Goal: Transaction & Acquisition: Purchase product/service

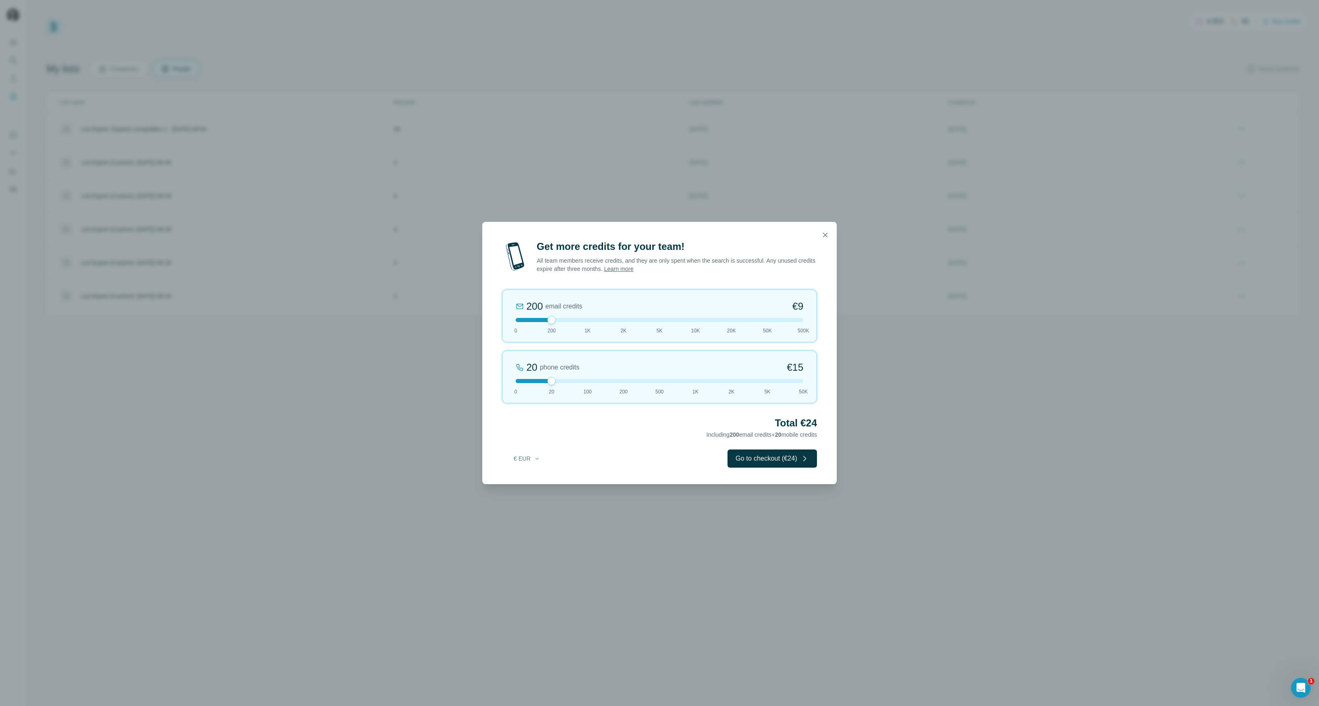
drag, startPoint x: 553, startPoint y: 319, endPoint x: 478, endPoint y: 321, distance: 75.0
click at [478, 321] on div "Get more credits for your team! All team members receive credits, and they are …" at bounding box center [659, 353] width 1319 height 706
drag, startPoint x: 552, startPoint y: 380, endPoint x: 572, endPoint y: 380, distance: 20.6
click at [572, 380] on div at bounding box center [660, 381] width 288 height 4
click at [771, 457] on button "Go to checkout (€72)" at bounding box center [771, 458] width 89 height 18
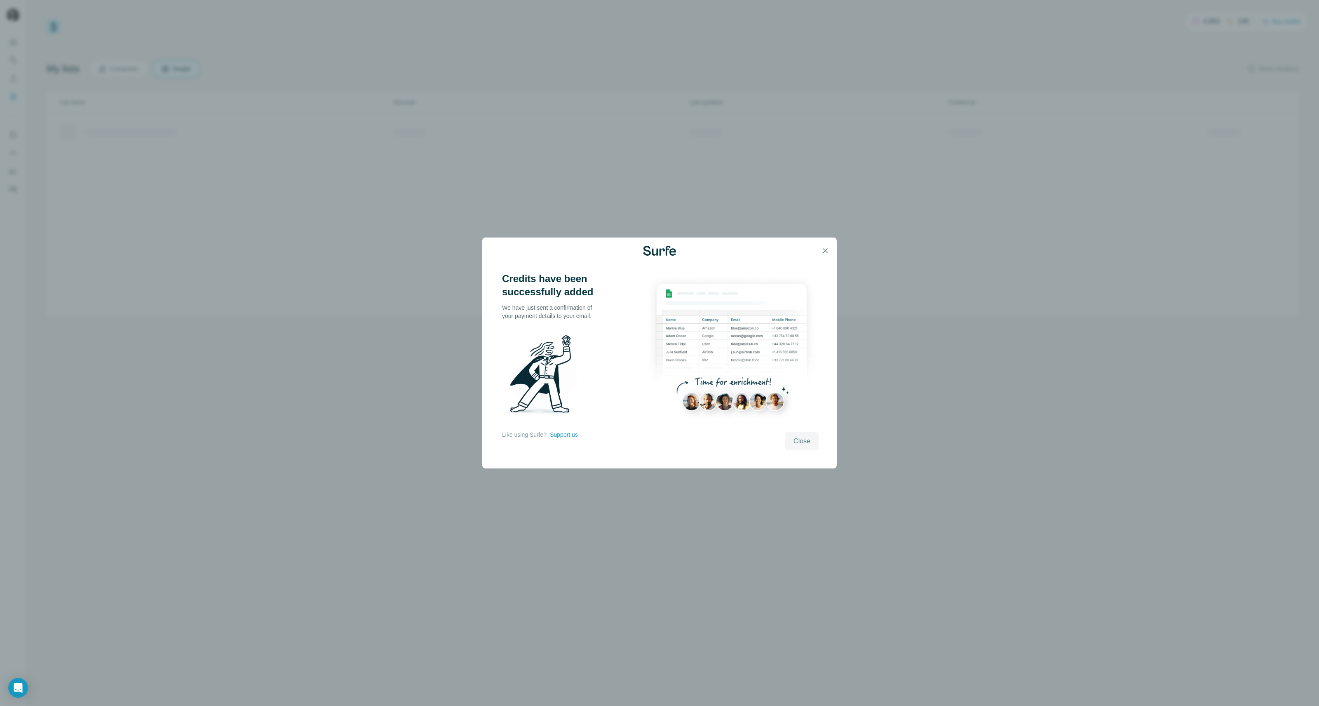
click at [804, 439] on span "Close" at bounding box center [801, 441] width 17 height 10
